Goal: Task Accomplishment & Management: Use online tool/utility

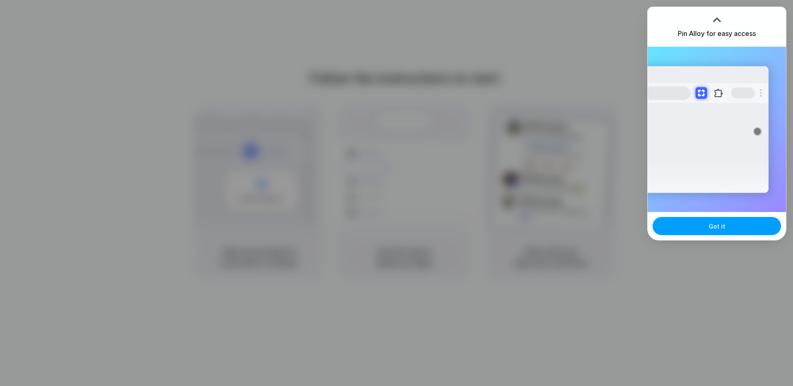
click at [703, 233] on button "Got it" at bounding box center [717, 226] width 128 height 18
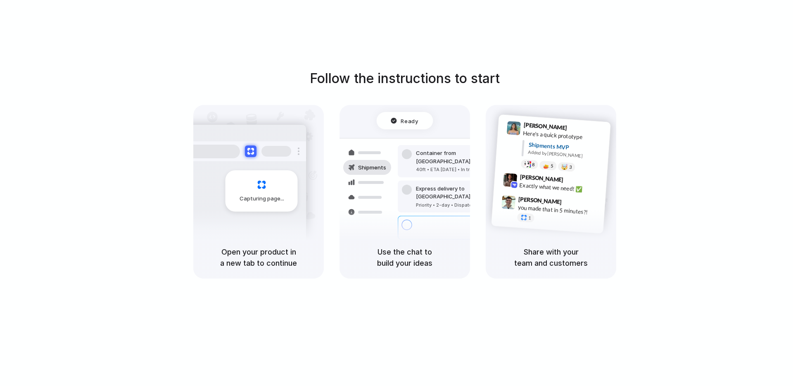
click at [387, 197] on div at bounding box center [367, 197] width 48 height 15
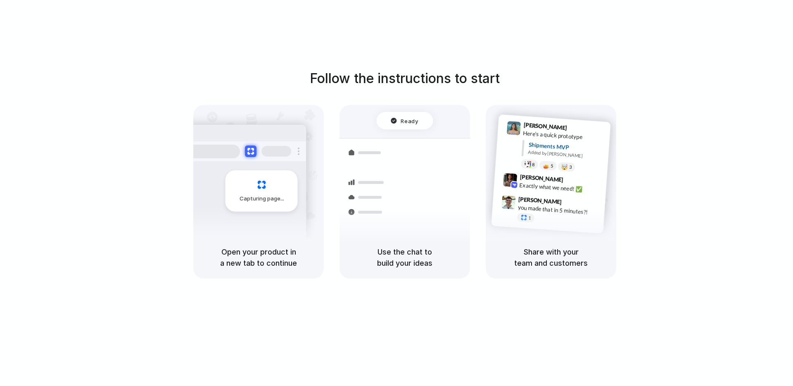
click at [241, 187] on div "Capturing page" at bounding box center [261, 190] width 72 height 41
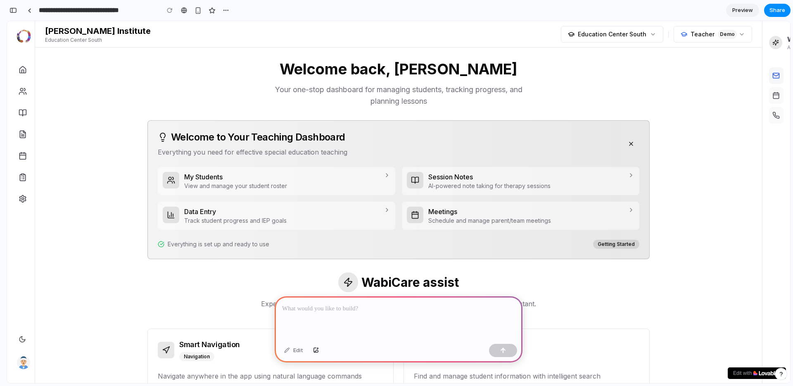
click at [775, 76] on icon at bounding box center [776, 75] width 6 height 2
click at [299, 308] on p at bounding box center [398, 309] width 233 height 10
click at [503, 350] on div "button" at bounding box center [503, 350] width 6 height 6
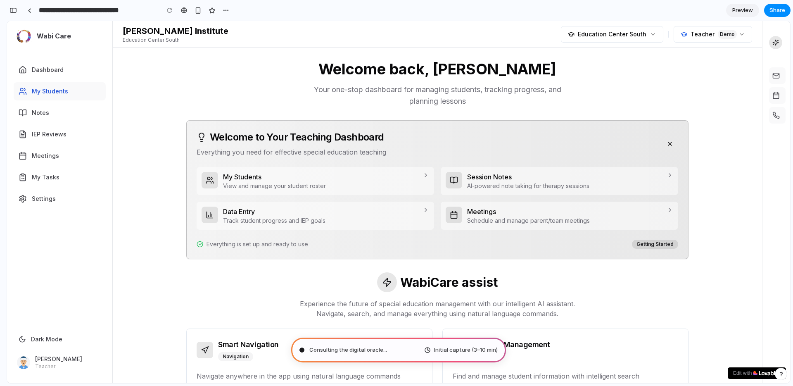
click at [53, 92] on span "My Students" at bounding box center [50, 91] width 36 height 8
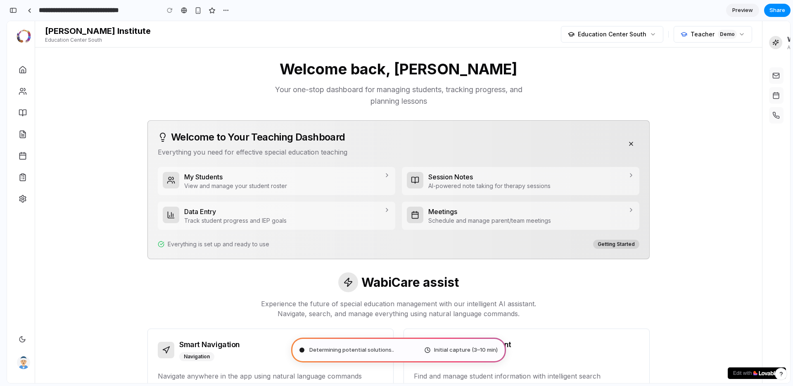
click at [779, 44] on div at bounding box center [775, 42] width 13 height 13
click at [778, 76] on icon at bounding box center [775, 75] width 7 height 7
click at [778, 97] on rect at bounding box center [776, 96] width 6 height 6
type input "**********"
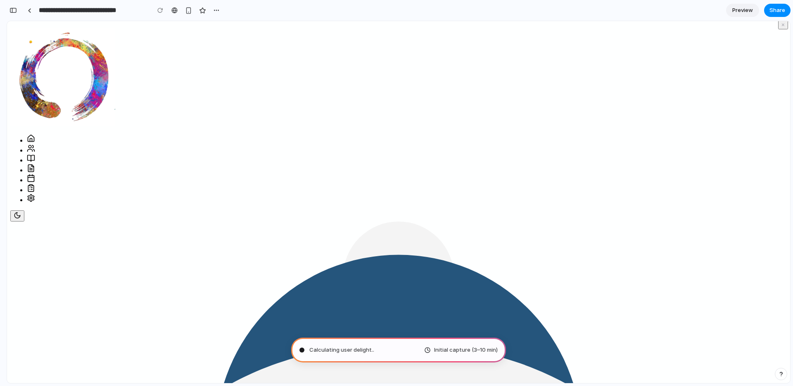
click at [333, 350] on span "Calculating user delight .." at bounding box center [341, 350] width 65 height 8
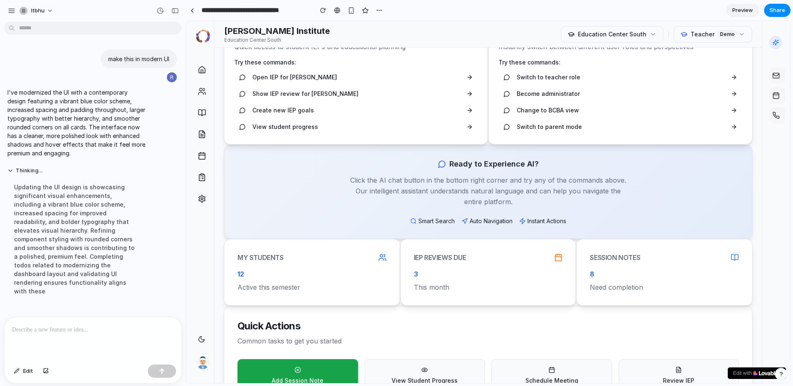
scroll to position [479, 0]
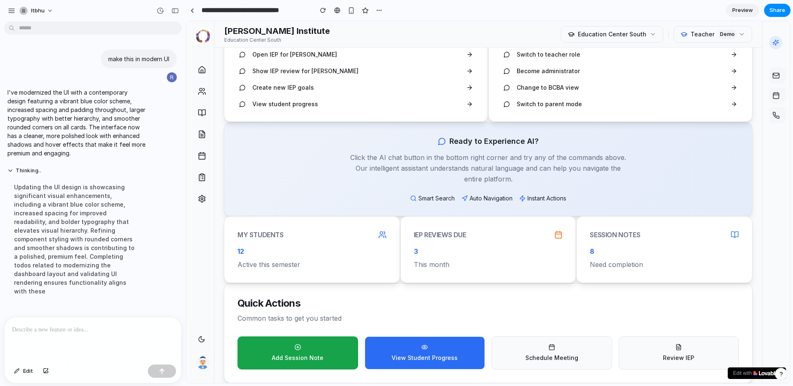
click at [414, 356] on span "View Student Progress" at bounding box center [425, 358] width 66 height 8
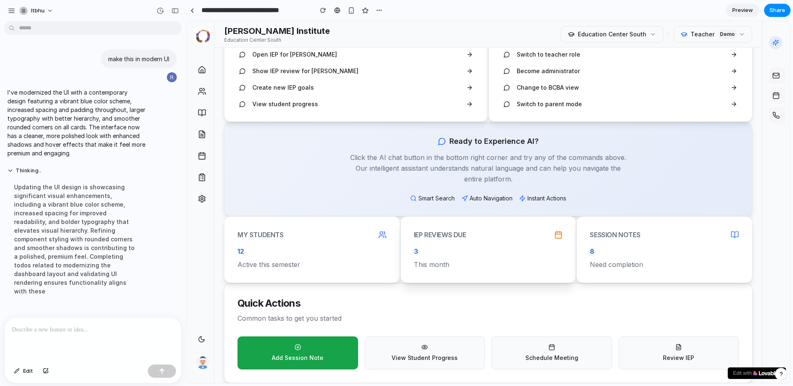
scroll to position [0, 0]
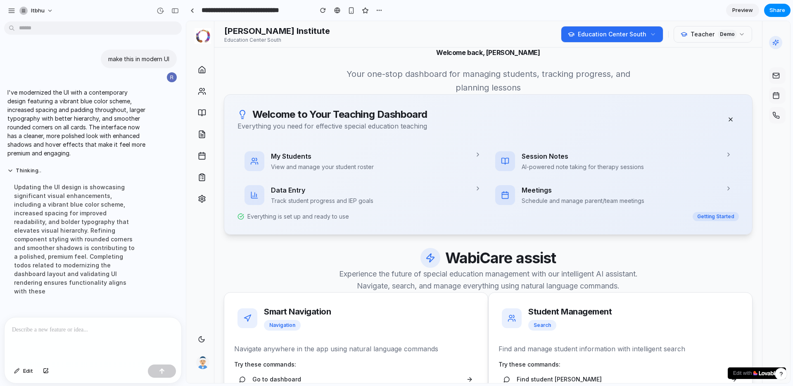
click at [649, 34] on button "Education Center South" at bounding box center [612, 34] width 102 height 17
click at [778, 43] on icon at bounding box center [775, 42] width 7 height 7
